Goal: Ask a question

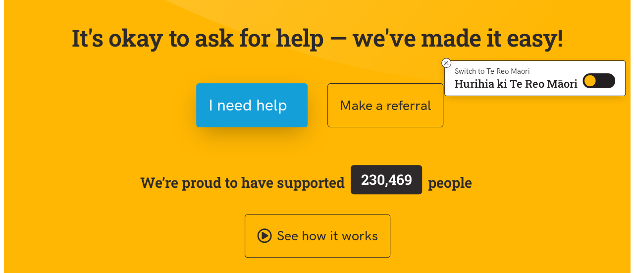
scroll to position [80, 0]
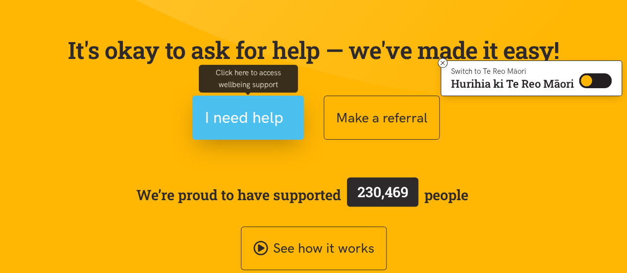
click at [251, 112] on span "I need help" at bounding box center [244, 117] width 79 height 25
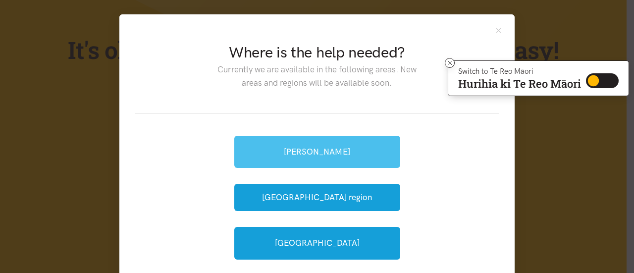
click at [338, 142] on link "[PERSON_NAME]" at bounding box center [317, 152] width 166 height 32
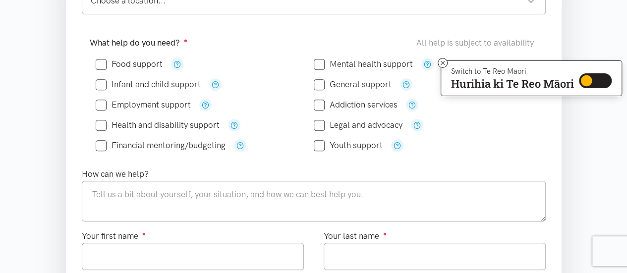
scroll to position [212, 0]
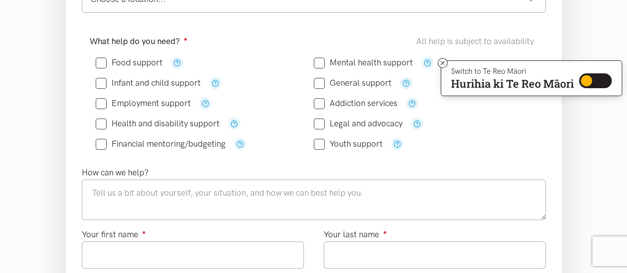
drag, startPoint x: 629, startPoint y: 35, endPoint x: 633, endPoint y: 78, distance: 43.3
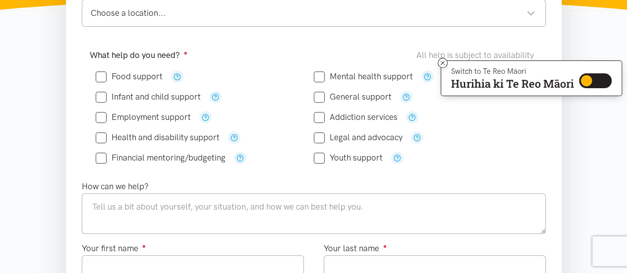
scroll to position [0, 0]
